Goal: Navigation & Orientation: Understand site structure

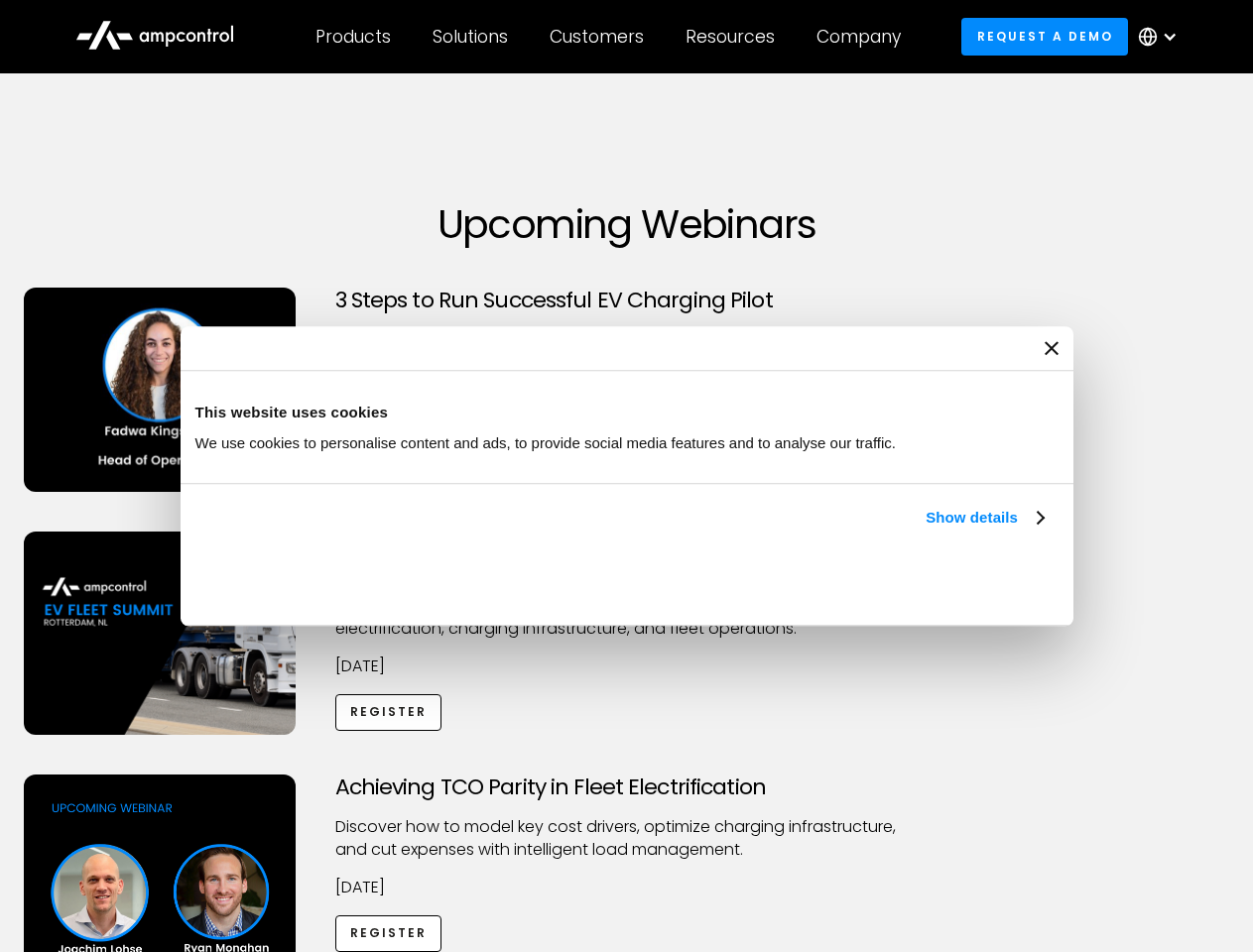
click at [926, 530] on link "Show details" at bounding box center [983, 518] width 117 height 24
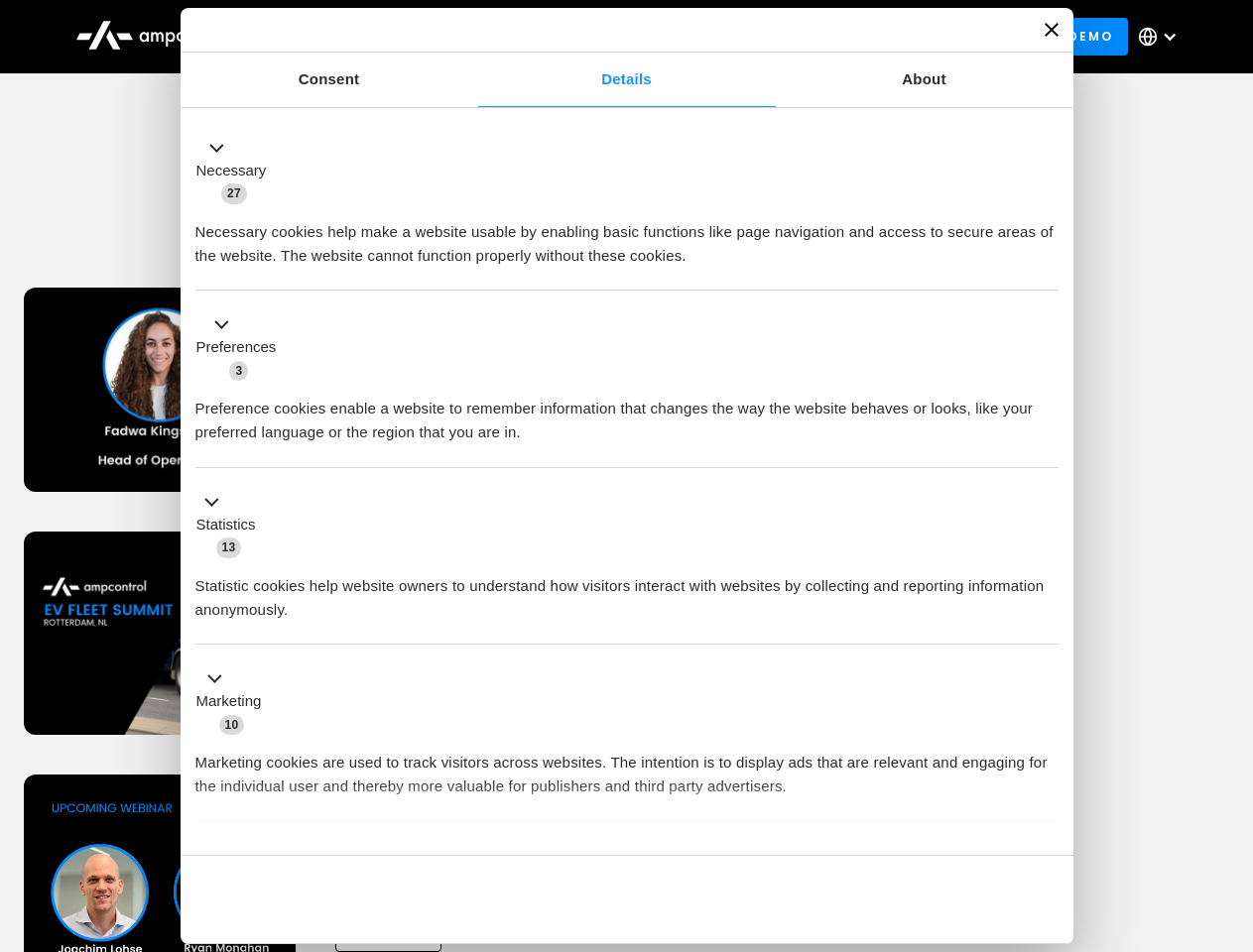
click at [1046, 267] on div "Necessary cookies help make a website usable by enabling basic functions like p…" at bounding box center [627, 237] width 864 height 63
click at [1232, 799] on div "Achieving TCO Parity in Fleet Electrification Discover how to model key cost dr…" at bounding box center [627, 930] width 1247 height 311
click at [610, 37] on div "Customers" at bounding box center [597, 37] width 94 height 22
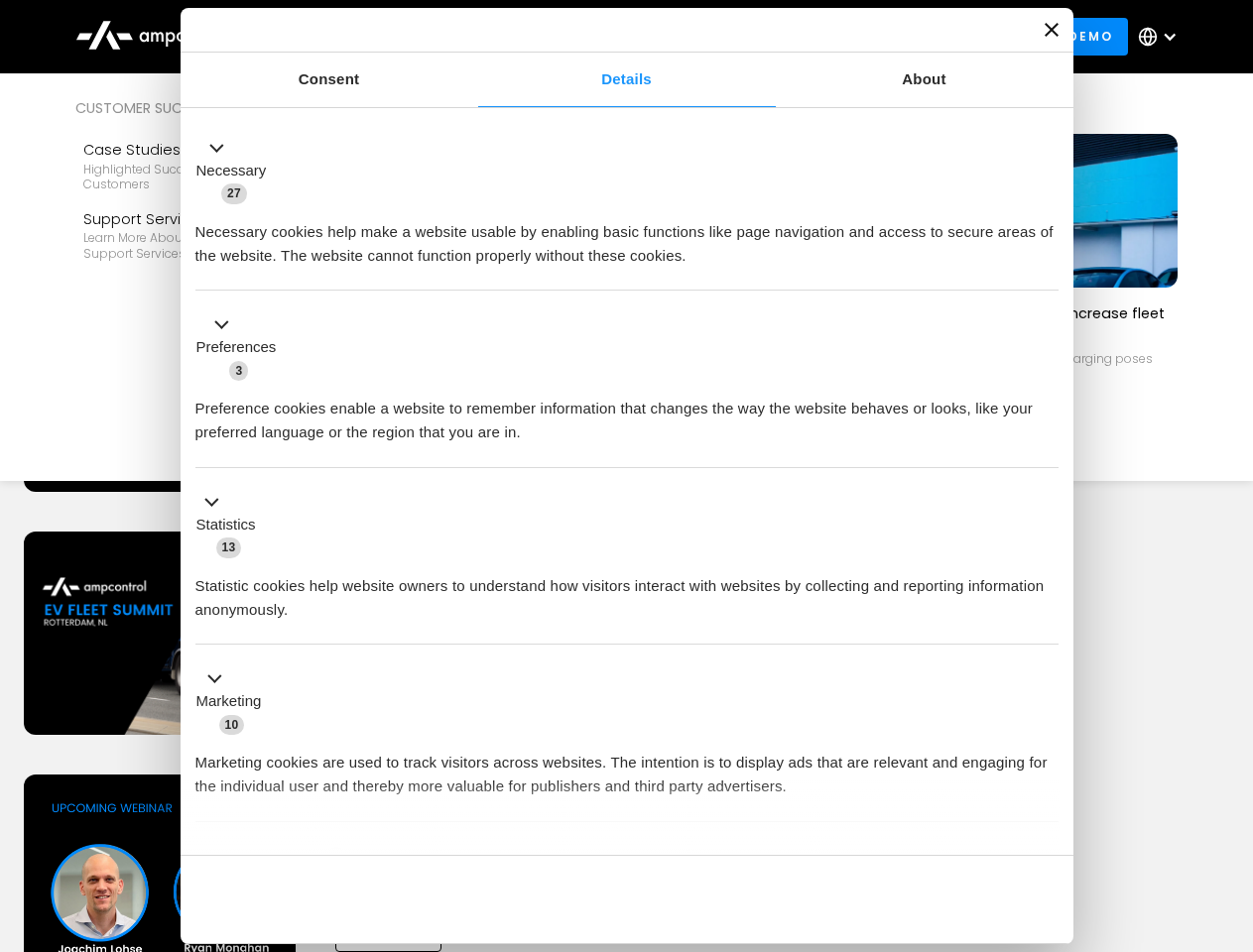
click at [352, 37] on div "Products" at bounding box center [353, 37] width 76 height 22
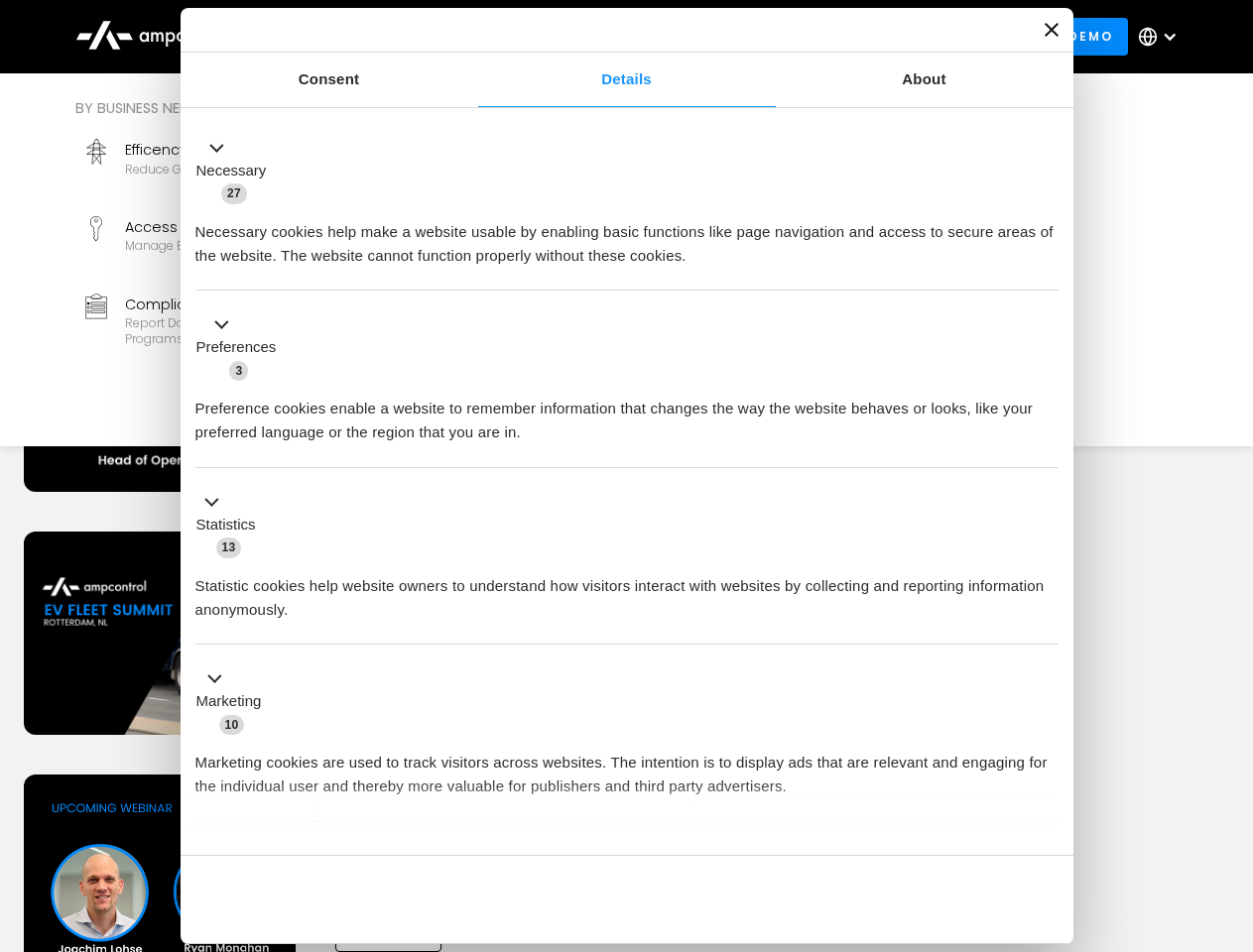
click at [471, 37] on div "Solutions" at bounding box center [470, 37] width 76 height 22
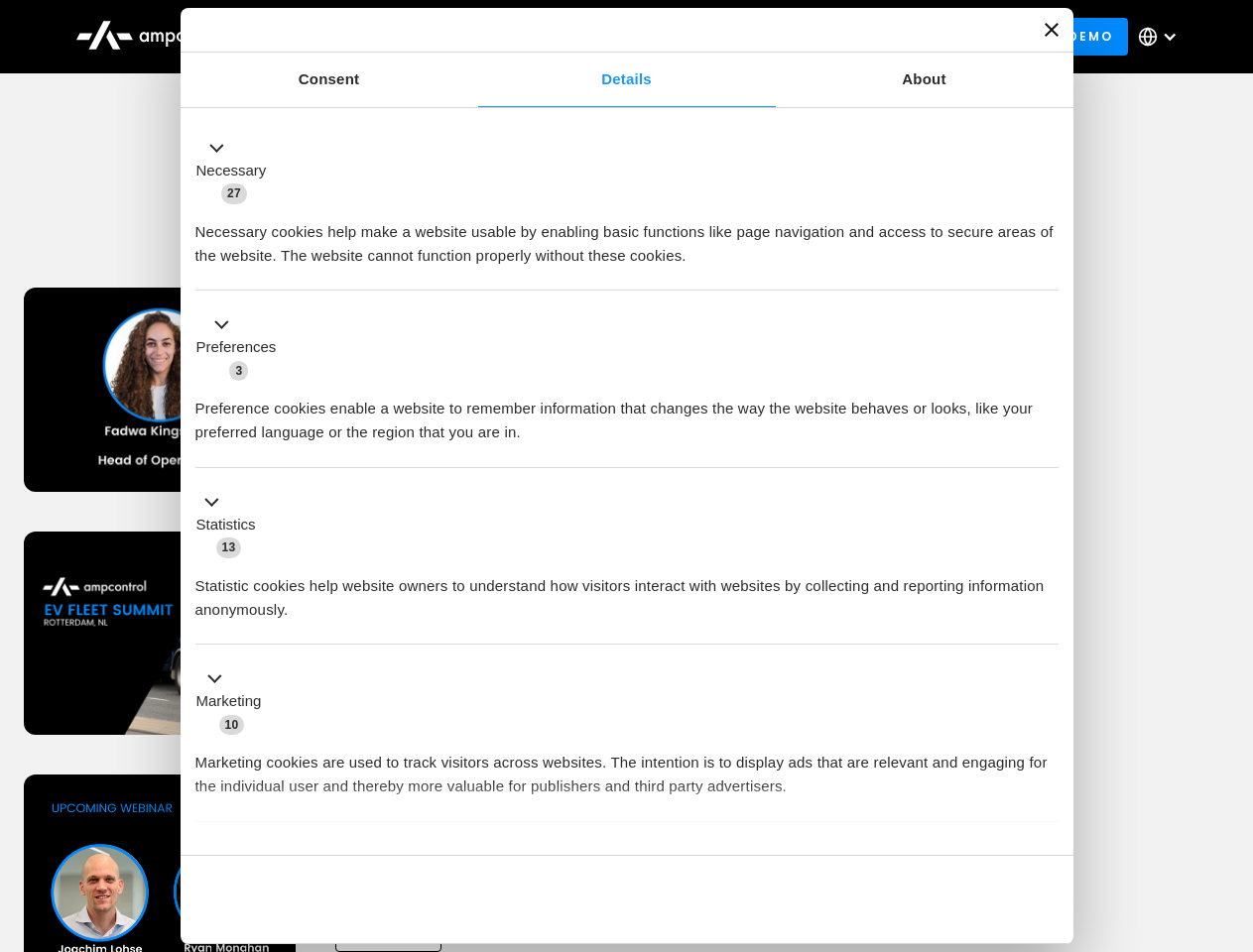
click at [600, 37] on div "Customers" at bounding box center [597, 37] width 94 height 22
click at [735, 37] on div "Resources" at bounding box center [730, 37] width 89 height 22
click at [866, 37] on div "Company" at bounding box center [859, 37] width 84 height 22
click at [1163, 37] on div at bounding box center [1170, 37] width 16 height 16
